Goal: Information Seeking & Learning: Learn about a topic

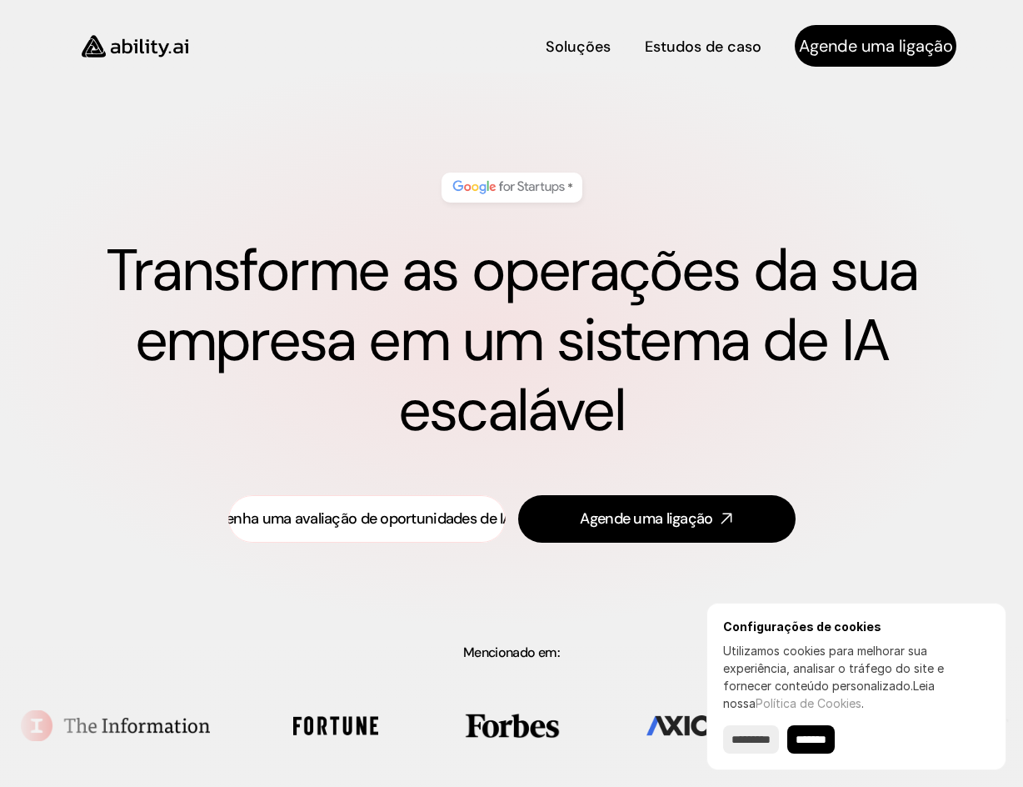
click at [363, 519] on font "Obtenha uma avaliação de oportunidades de IA" at bounding box center [356, 518] width 311 height 20
click at [567, 47] on font "Soluções" at bounding box center [578, 44] width 62 height 20
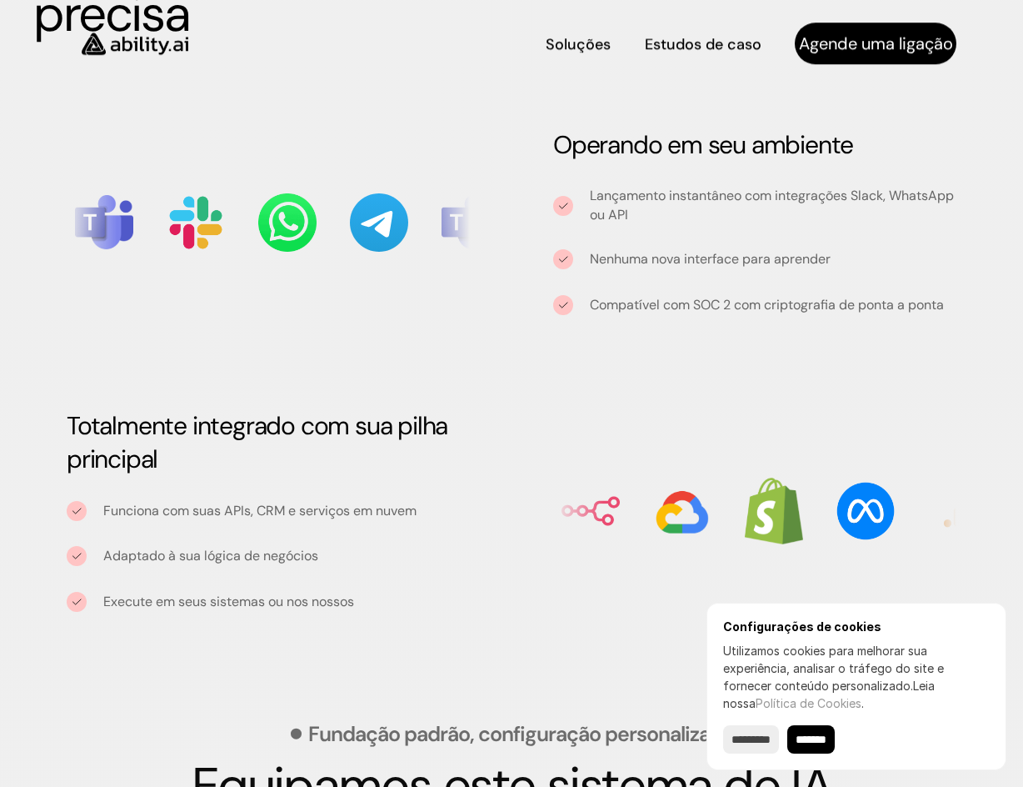
scroll to position [1958, 0]
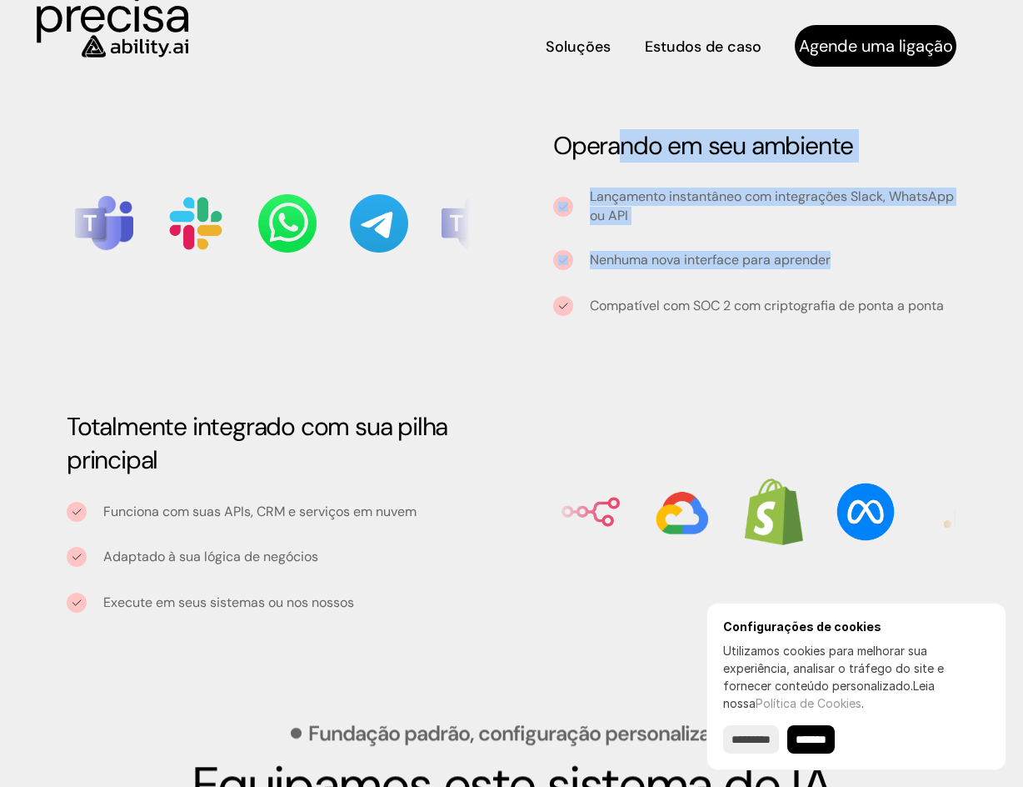
drag, startPoint x: 616, startPoint y: 144, endPoint x: 887, endPoint y: 289, distance: 307.2
click at [917, 268] on div "Operando em seu ambiente Lançamento instantâneo com integrações Slack, WhatsApp…" at bounding box center [755, 222] width 470 height 267
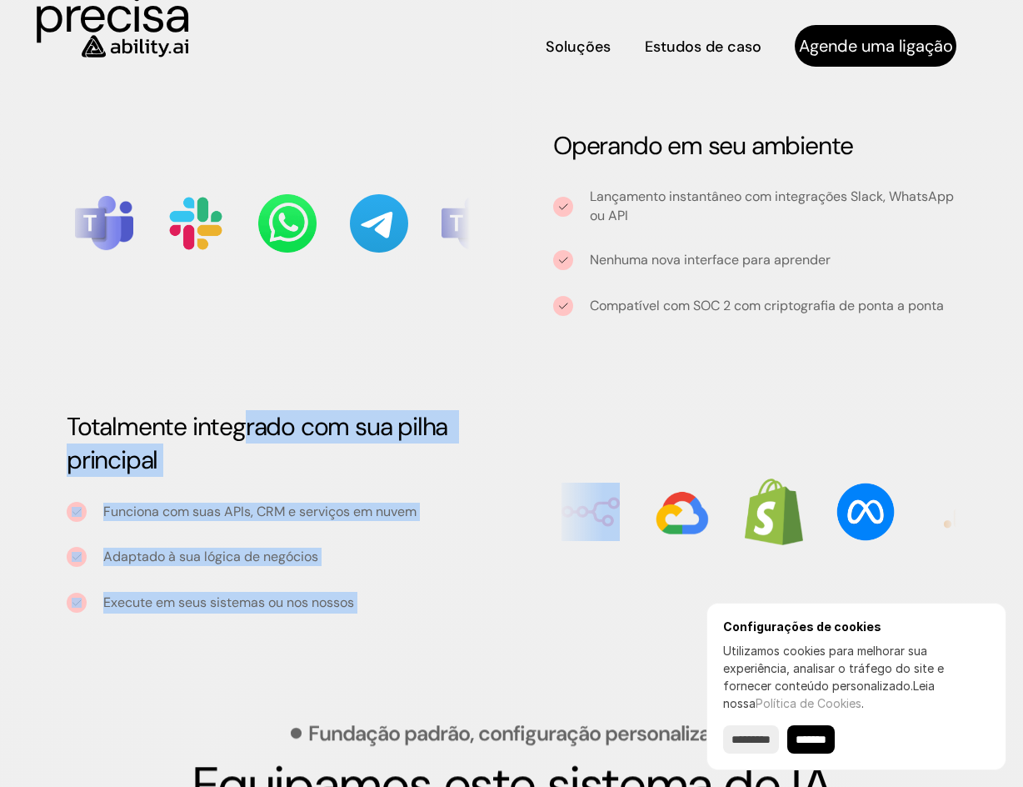
drag, startPoint x: 238, startPoint y: 399, endPoint x: 549, endPoint y: 422, distance: 311.6
click at [553, 417] on div "Operando em seu ambiente Lançamento instantâneo com integrações Slack, WhatsApp…" at bounding box center [511, 367] width 957 height 560
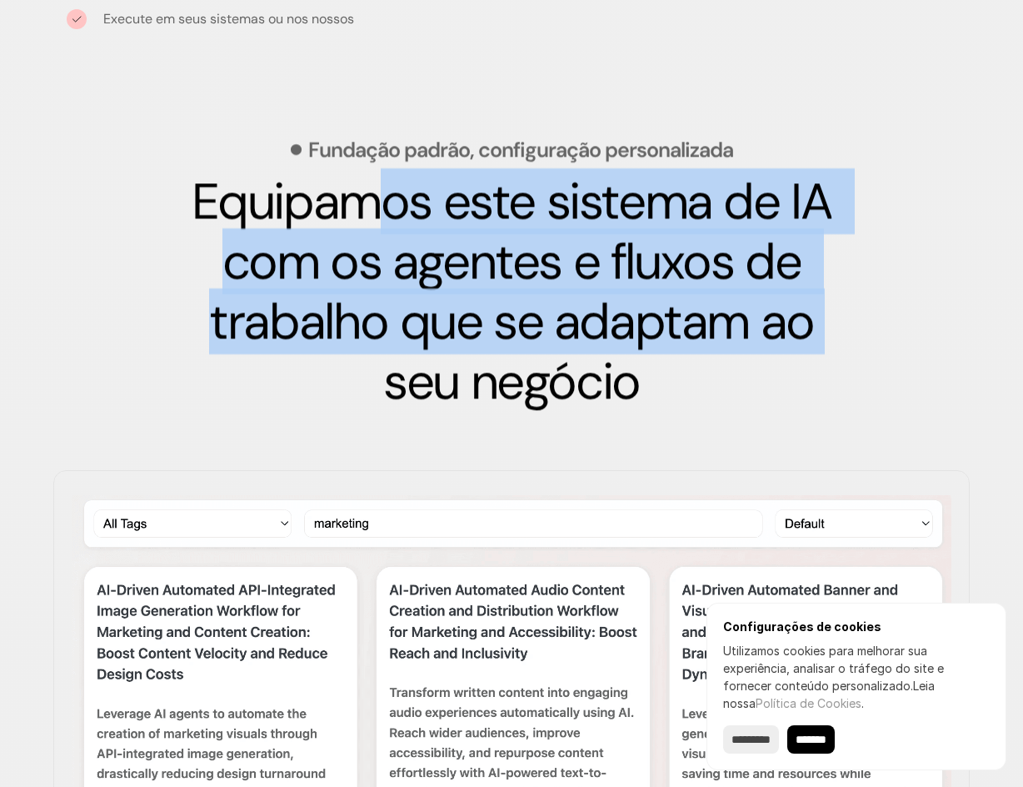
drag, startPoint x: 495, startPoint y: 248, endPoint x: 753, endPoint y: 356, distance: 279.8
click at [763, 347] on font "Equipamos este sistema de IA com os agentes e fluxos de trabalho que se adaptam…" at bounding box center [518, 291] width 652 height 246
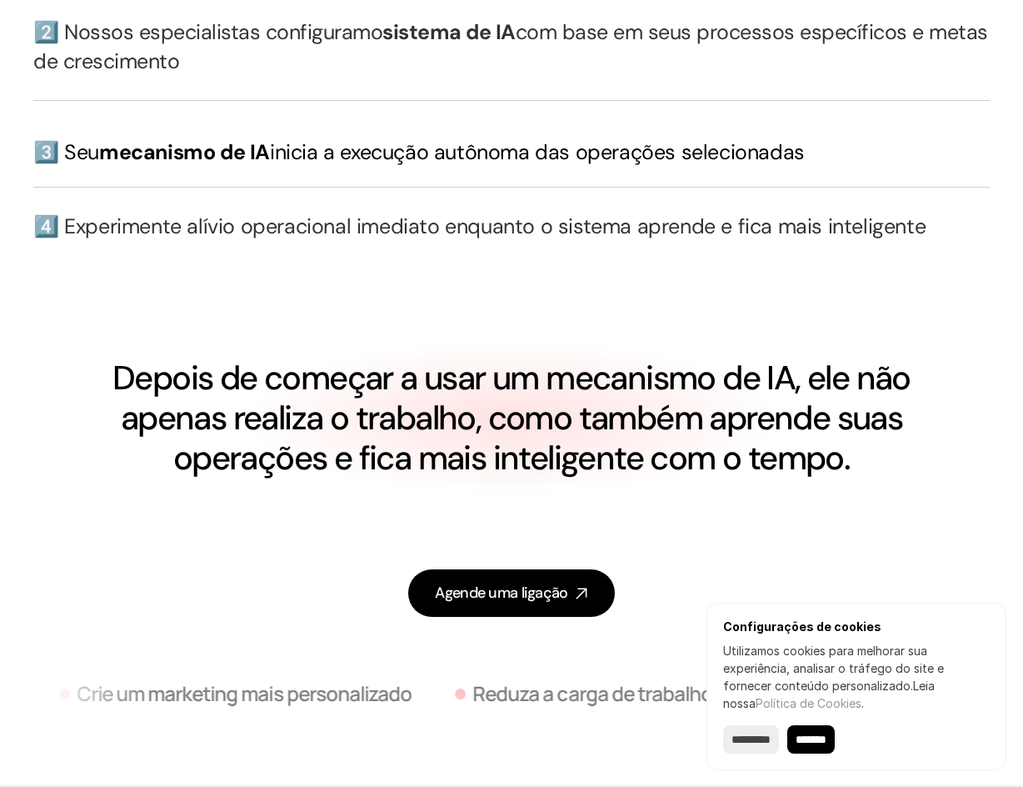
scroll to position [4791, 0]
